Goal: Transaction & Acquisition: Book appointment/travel/reservation

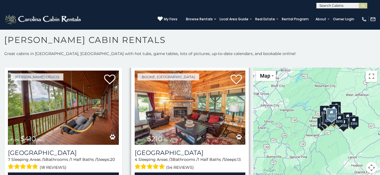
scroll to position [1668, 0]
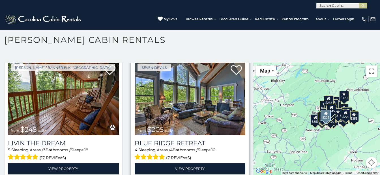
scroll to position [2952, 0]
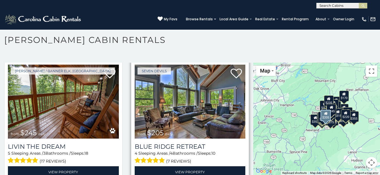
click at [172, 80] on img at bounding box center [190, 102] width 111 height 74
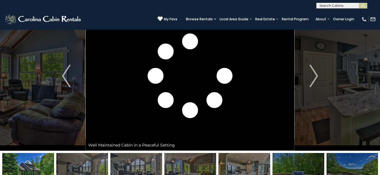
scroll to position [28, 0]
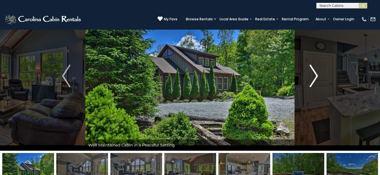
click at [314, 74] on img "Next" at bounding box center [313, 76] width 8 height 23
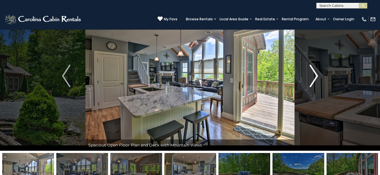
click at [314, 74] on img "Next" at bounding box center [313, 76] width 8 height 23
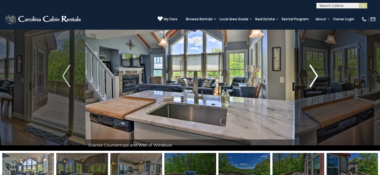
click at [314, 74] on img "Next" at bounding box center [313, 76] width 8 height 23
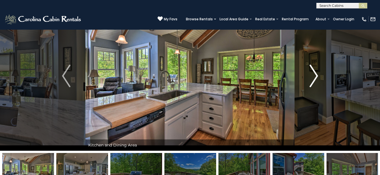
click at [314, 74] on img "Next" at bounding box center [313, 76] width 8 height 23
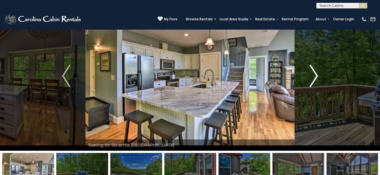
click at [314, 74] on img "Next" at bounding box center [313, 76] width 8 height 23
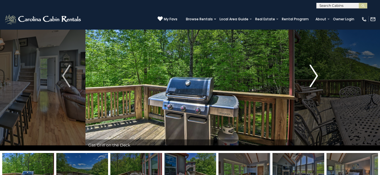
click at [314, 74] on img "Next" at bounding box center [313, 76] width 8 height 23
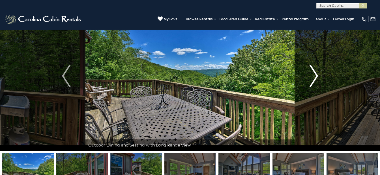
click at [314, 74] on img "Next" at bounding box center [313, 76] width 8 height 23
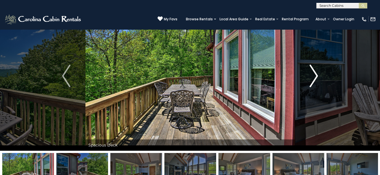
click at [314, 74] on img "Next" at bounding box center [313, 76] width 8 height 23
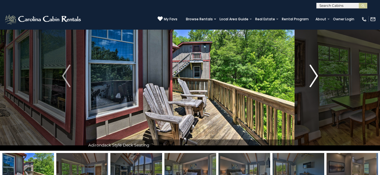
click at [314, 74] on img "Next" at bounding box center [313, 76] width 8 height 23
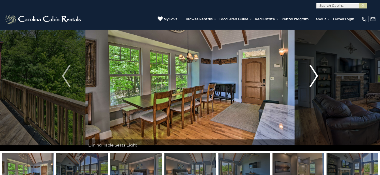
click at [314, 74] on img "Next" at bounding box center [313, 76] width 8 height 23
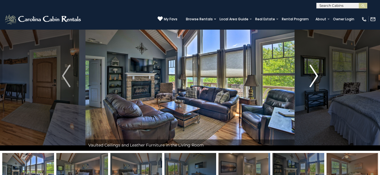
click at [314, 74] on img "Next" at bounding box center [313, 76] width 8 height 23
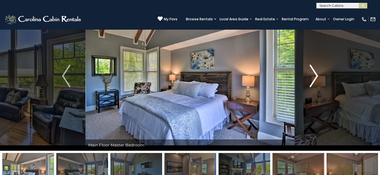
click at [314, 74] on img "Next" at bounding box center [313, 76] width 8 height 23
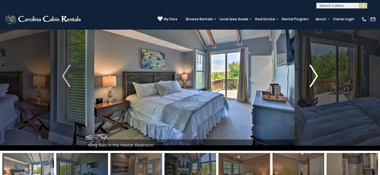
click at [314, 74] on img "Next" at bounding box center [313, 76] width 8 height 23
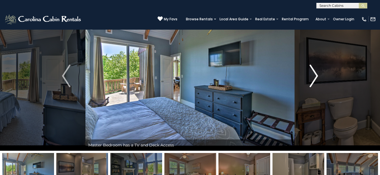
click at [313, 74] on img "Next" at bounding box center [313, 76] width 8 height 23
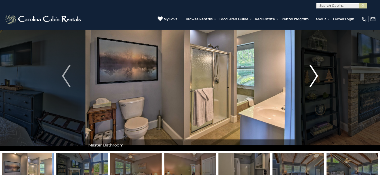
click at [313, 74] on img "Next" at bounding box center [313, 76] width 8 height 23
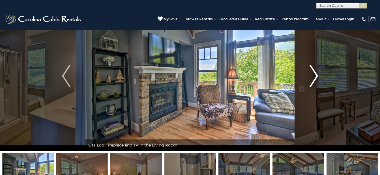
click at [313, 74] on img "Next" at bounding box center [313, 76] width 8 height 23
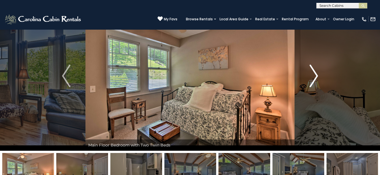
click at [313, 74] on img "Next" at bounding box center [313, 76] width 8 height 23
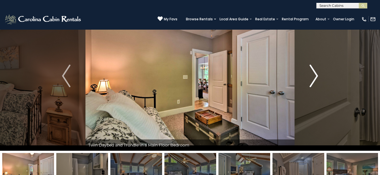
click at [313, 74] on img "Next" at bounding box center [313, 76] width 8 height 23
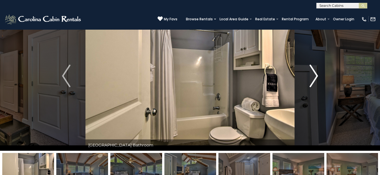
click at [313, 74] on img "Next" at bounding box center [313, 76] width 8 height 23
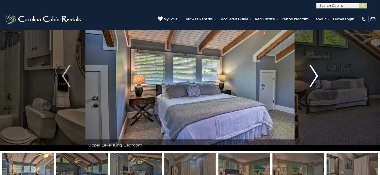
click at [313, 74] on img "Next" at bounding box center [313, 76] width 8 height 23
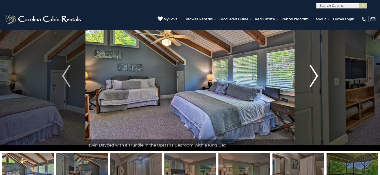
click at [313, 74] on img "Next" at bounding box center [313, 76] width 8 height 23
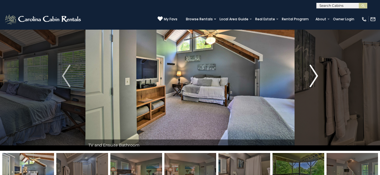
click at [313, 74] on img "Next" at bounding box center [313, 76] width 8 height 23
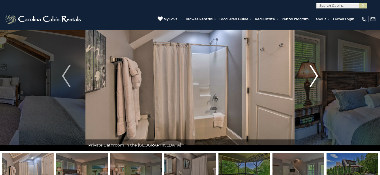
click at [313, 74] on img "Next" at bounding box center [313, 76] width 8 height 23
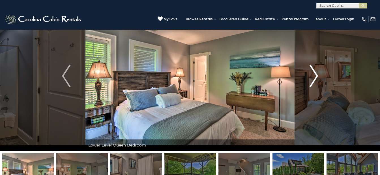
click at [313, 74] on img "Next" at bounding box center [313, 76] width 8 height 23
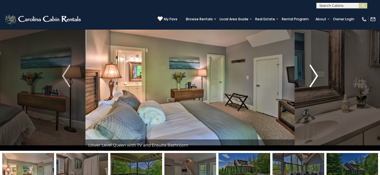
click at [313, 74] on img "Next" at bounding box center [313, 76] width 8 height 23
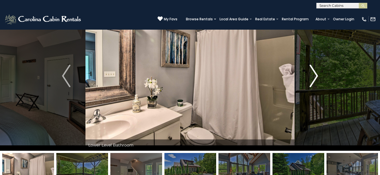
click at [313, 74] on img "Next" at bounding box center [313, 76] width 8 height 23
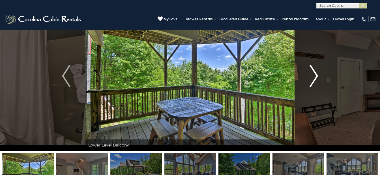
click at [313, 74] on img "Next" at bounding box center [313, 76] width 8 height 23
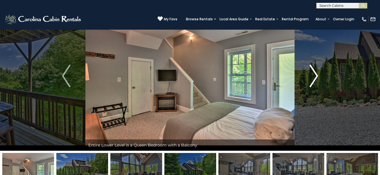
click at [313, 74] on img "Next" at bounding box center [313, 76] width 8 height 23
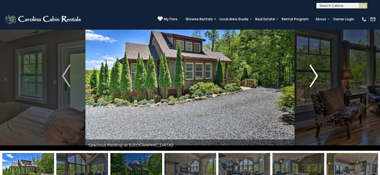
click at [313, 74] on img "Next" at bounding box center [313, 76] width 8 height 23
